Goal: Navigation & Orientation: Find specific page/section

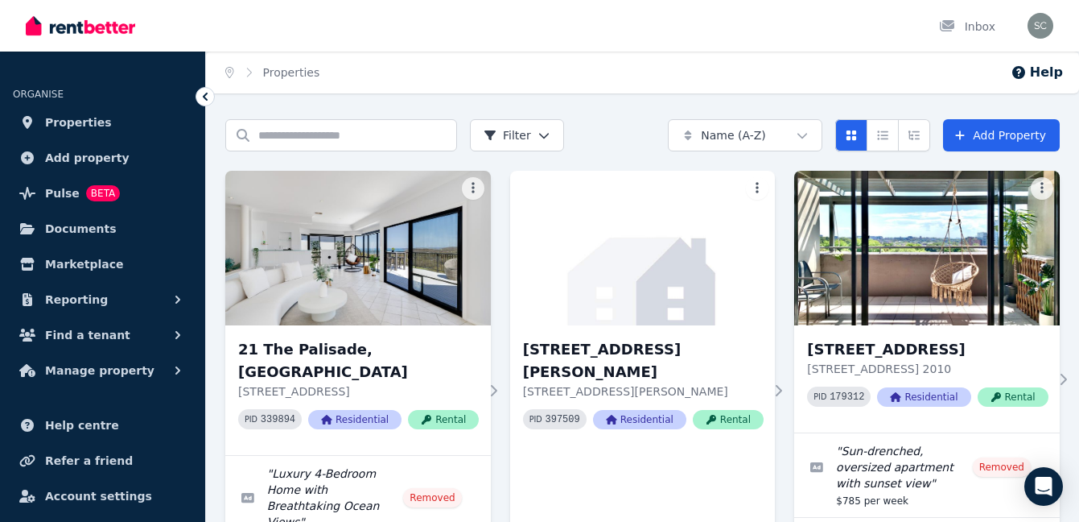
click at [449, 30] on div "Inbox" at bounding box center [512, 26] width 973 height 52
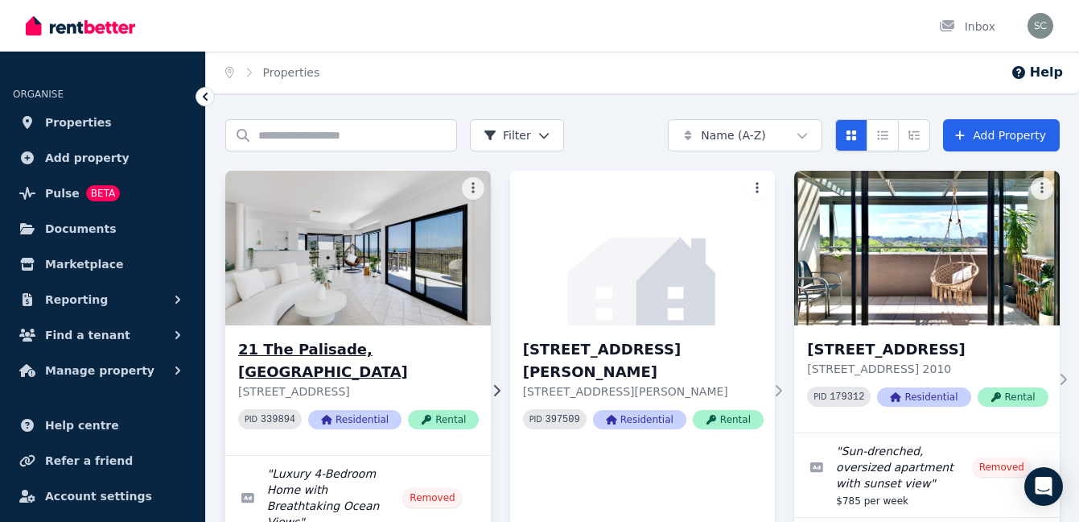
click at [491, 384] on icon at bounding box center [497, 390] width 16 height 13
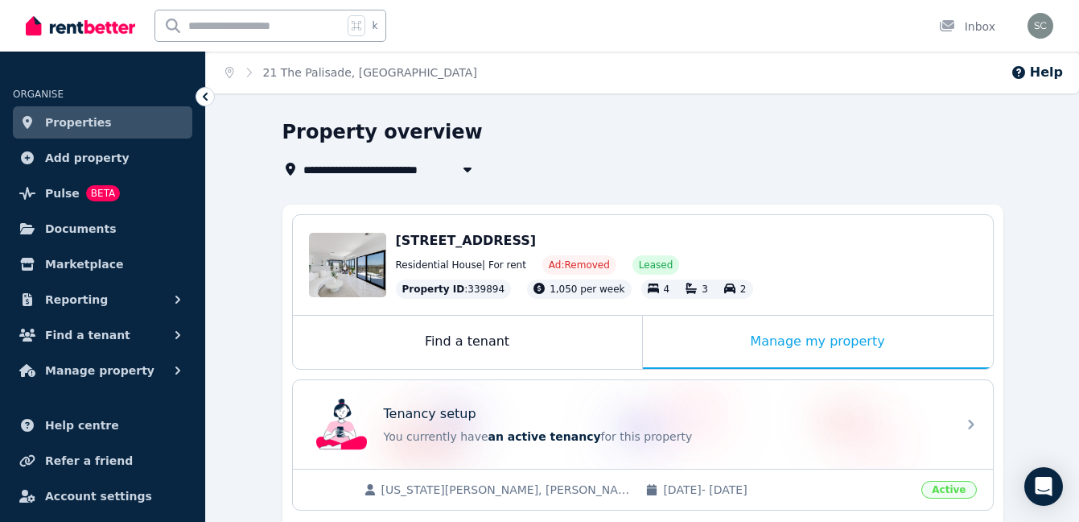
click at [81, 119] on span "Properties" at bounding box center [78, 122] width 67 height 19
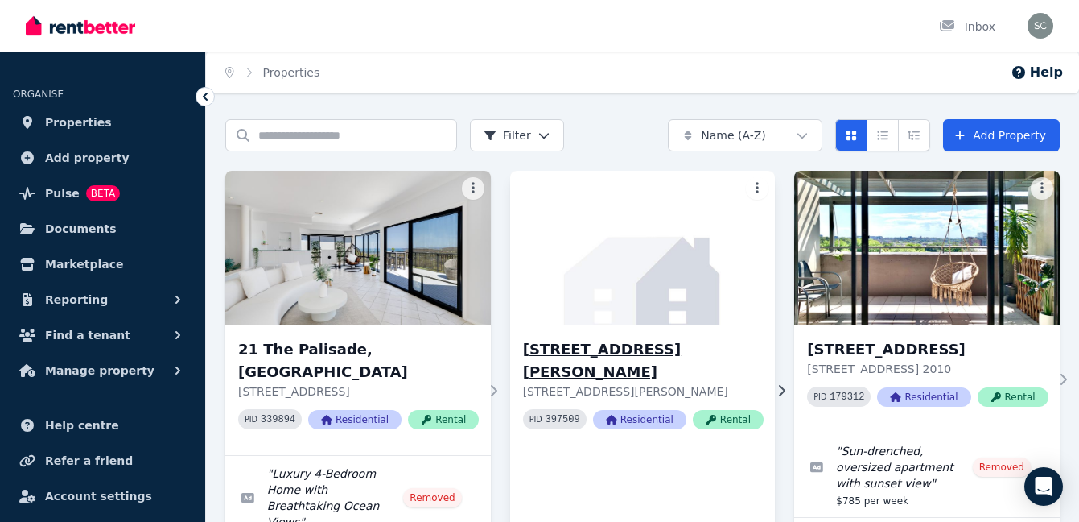
scroll to position [108, 0]
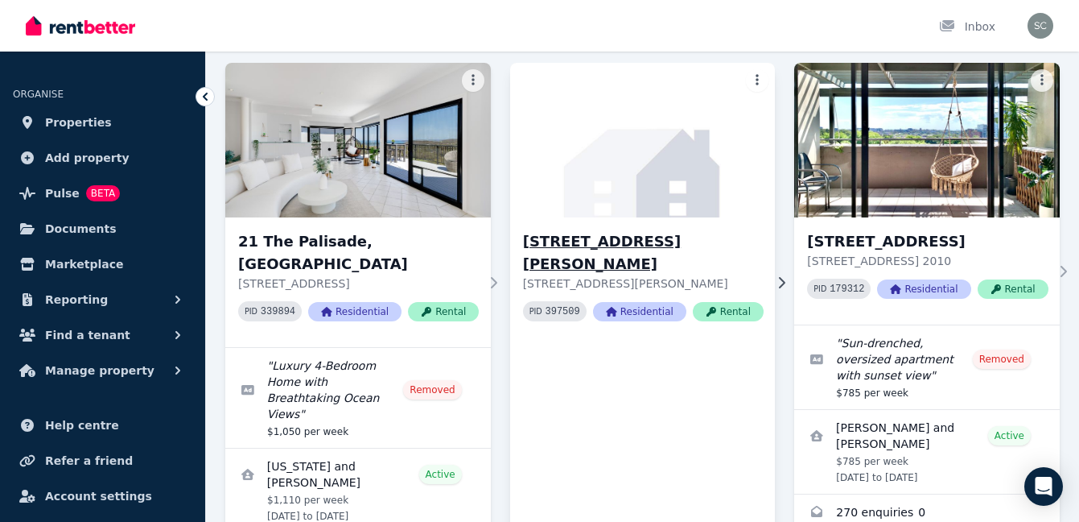
click at [724, 275] on p "[STREET_ADDRESS][PERSON_NAME]" at bounding box center [643, 283] width 241 height 16
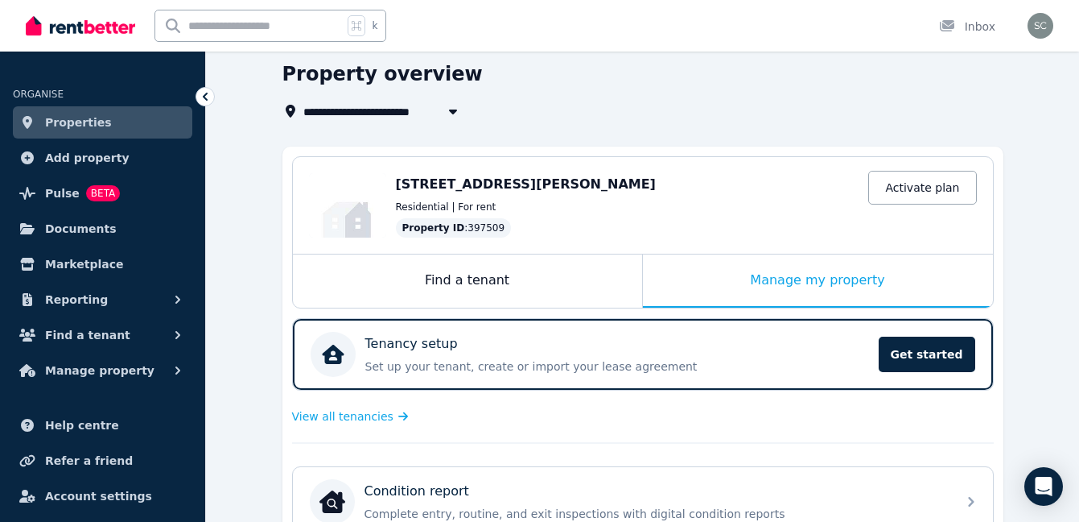
scroll to position [105, 0]
